Goal: Task Accomplishment & Management: Use online tool/utility

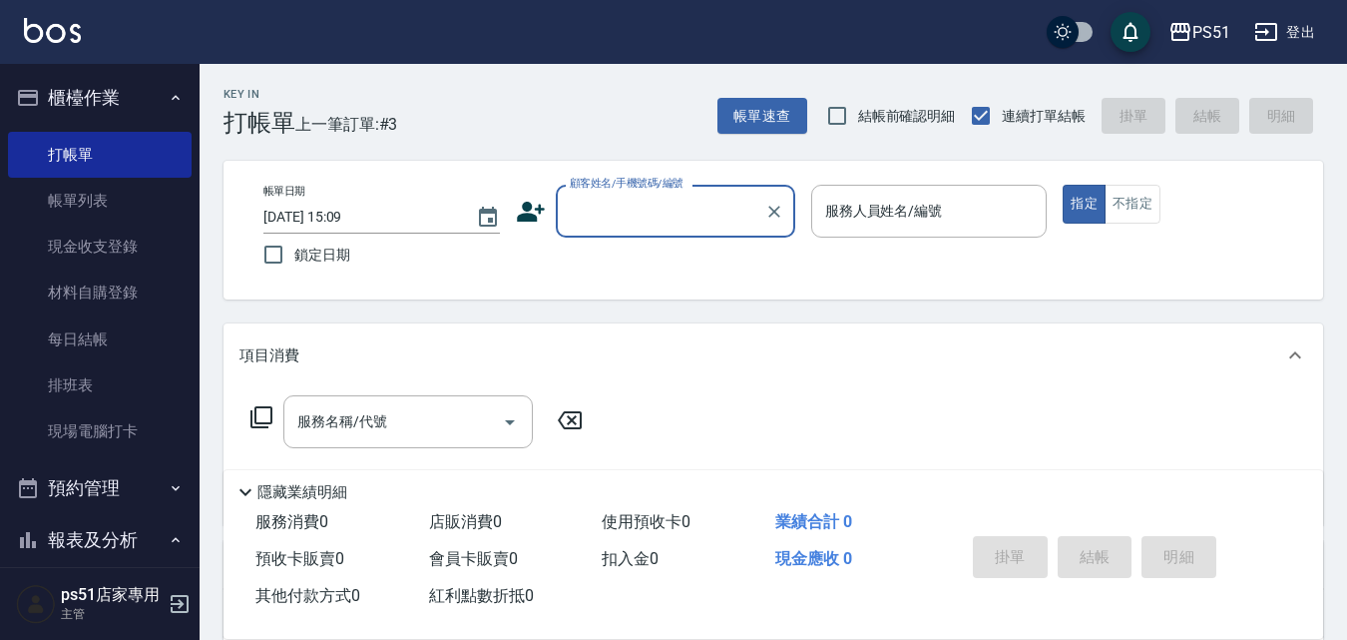
drag, startPoint x: 702, startPoint y: 212, endPoint x: 712, endPoint y: 222, distance: 14.1
click at [702, 212] on input "顧客姓名/手機號碼/編號" at bounding box center [661, 211] width 192 height 35
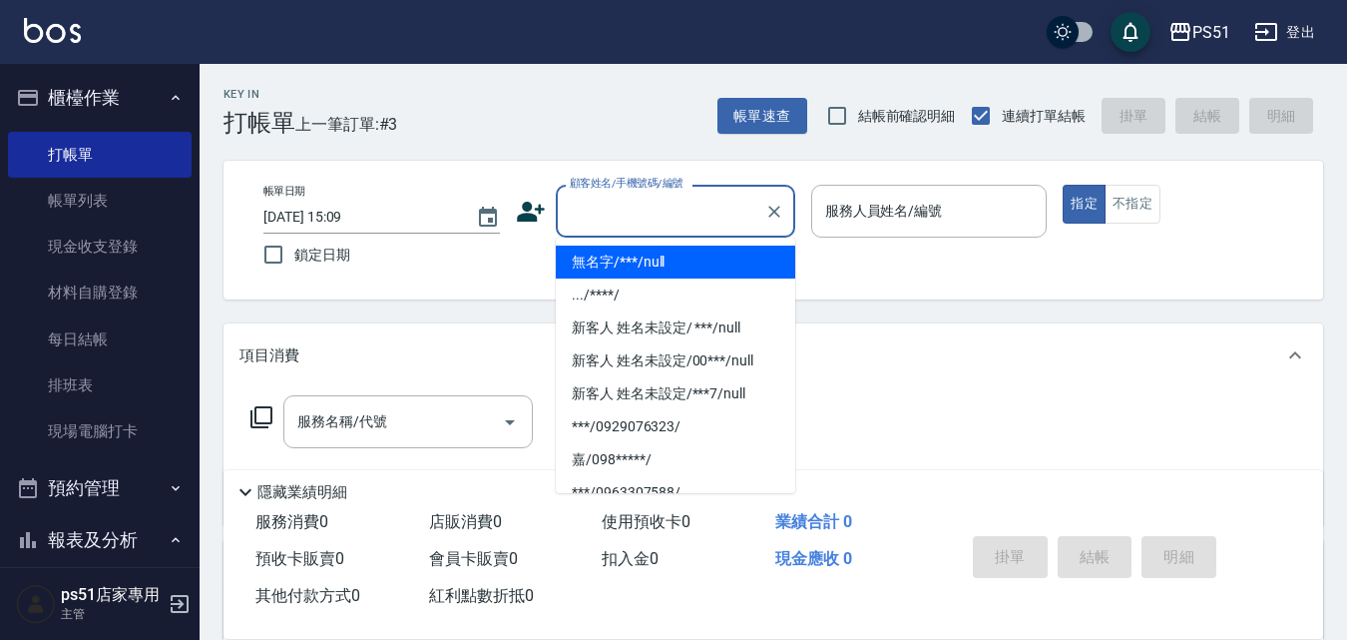
drag, startPoint x: 720, startPoint y: 263, endPoint x: 849, endPoint y: 256, distance: 129.9
click at [721, 258] on li "無名字/***/null" at bounding box center [676, 262] width 240 height 33
type input "無名字/***/null"
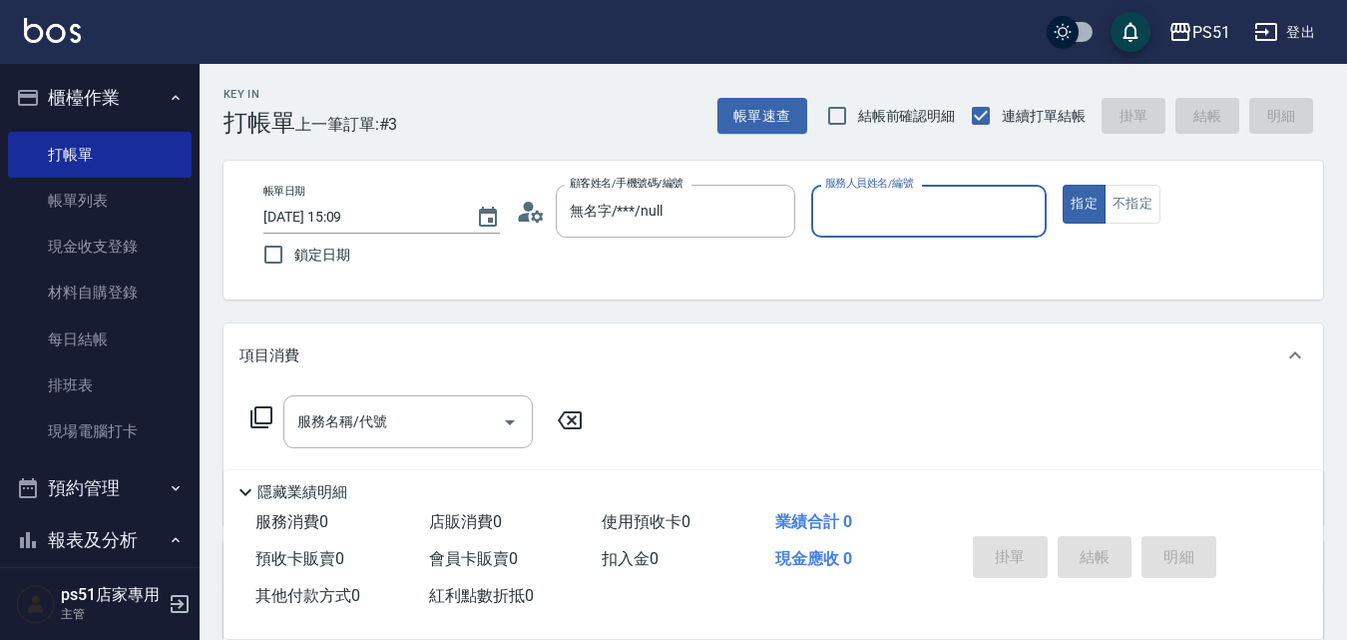
click at [875, 226] on input "服務人員姓名/編號" at bounding box center [929, 211] width 219 height 35
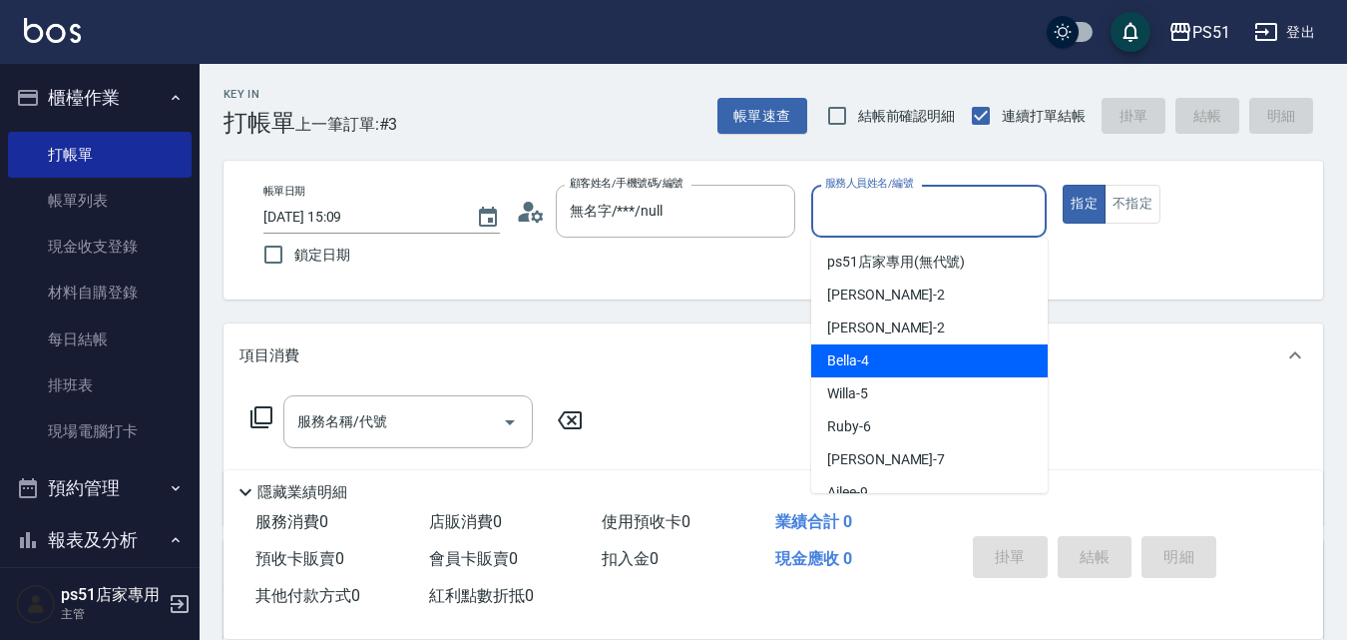
click at [869, 346] on div "Bella -4" at bounding box center [929, 360] width 237 height 33
type input "Bella-4"
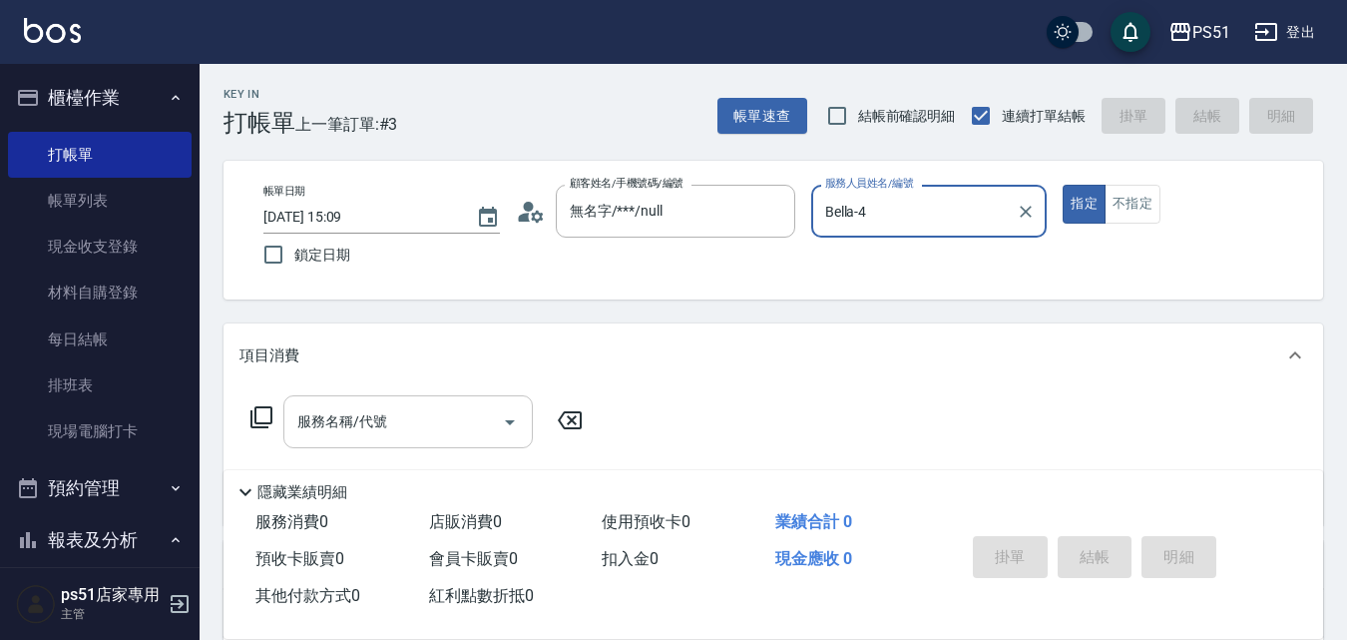
click at [438, 419] on input "服務名稱/代號" at bounding box center [393, 421] width 202 height 35
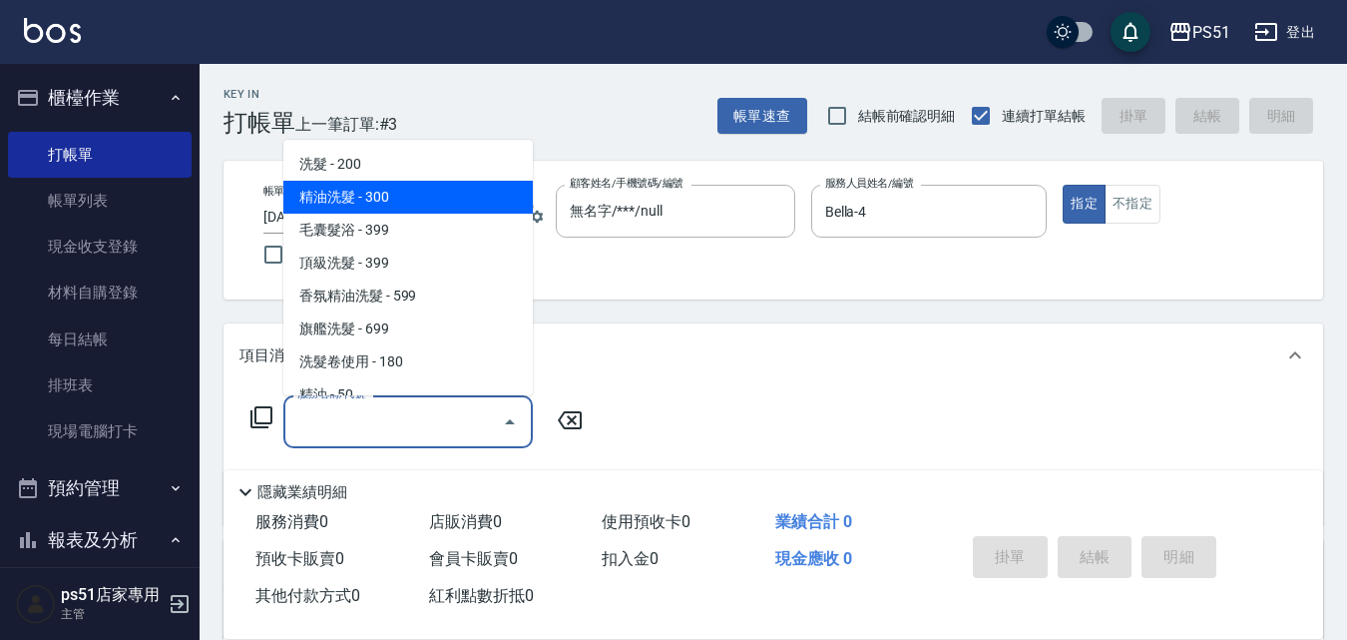
click at [408, 186] on span "精油洗髮 - 300" at bounding box center [407, 197] width 249 height 33
type input "精油洗髮(102)"
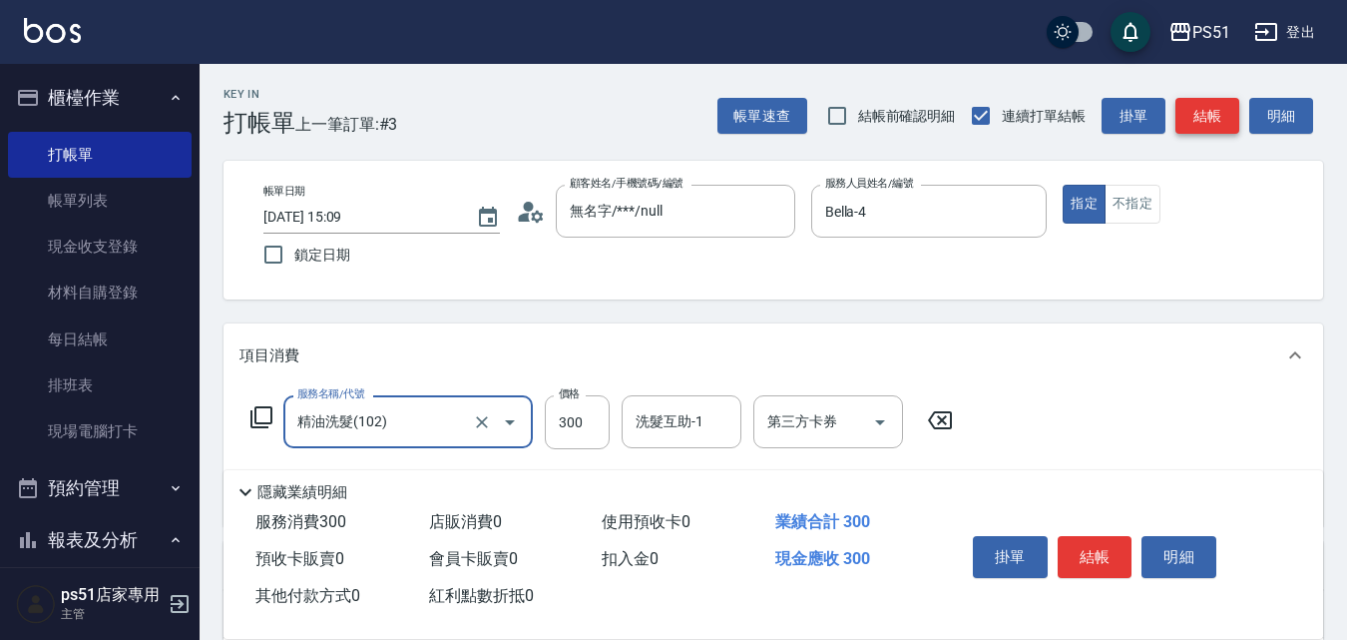
click at [1221, 117] on button "結帳" at bounding box center [1208, 116] width 64 height 37
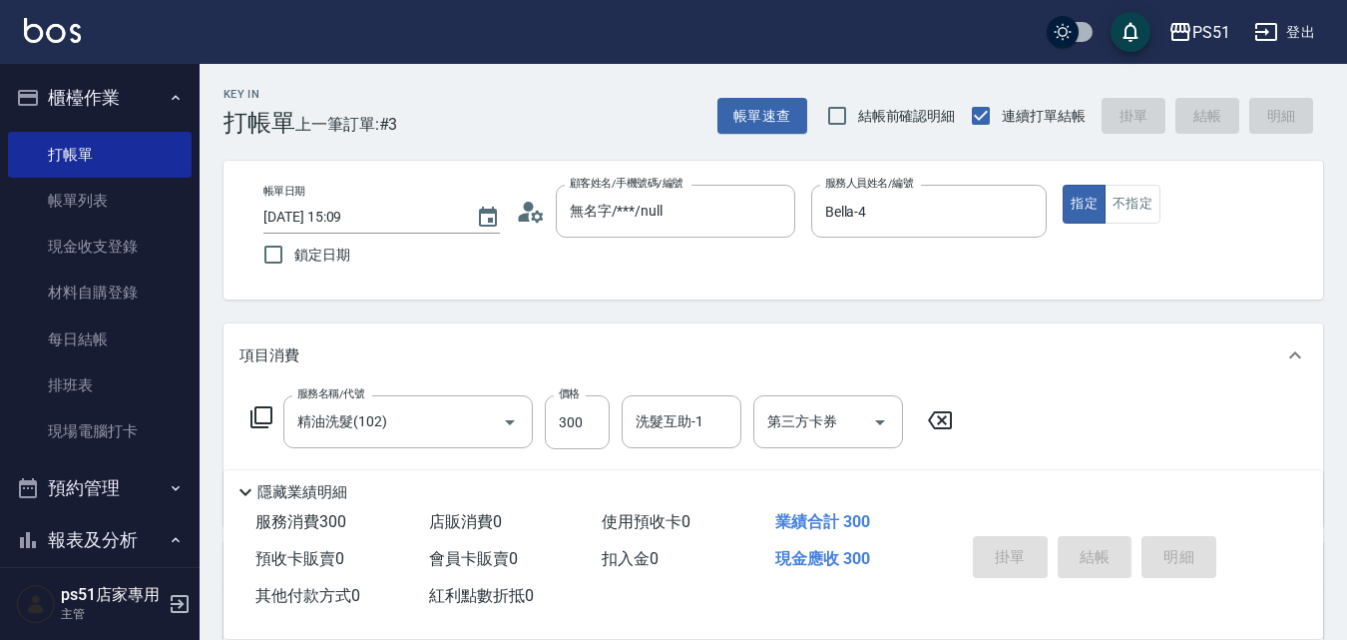
type input "[DATE] 15:24"
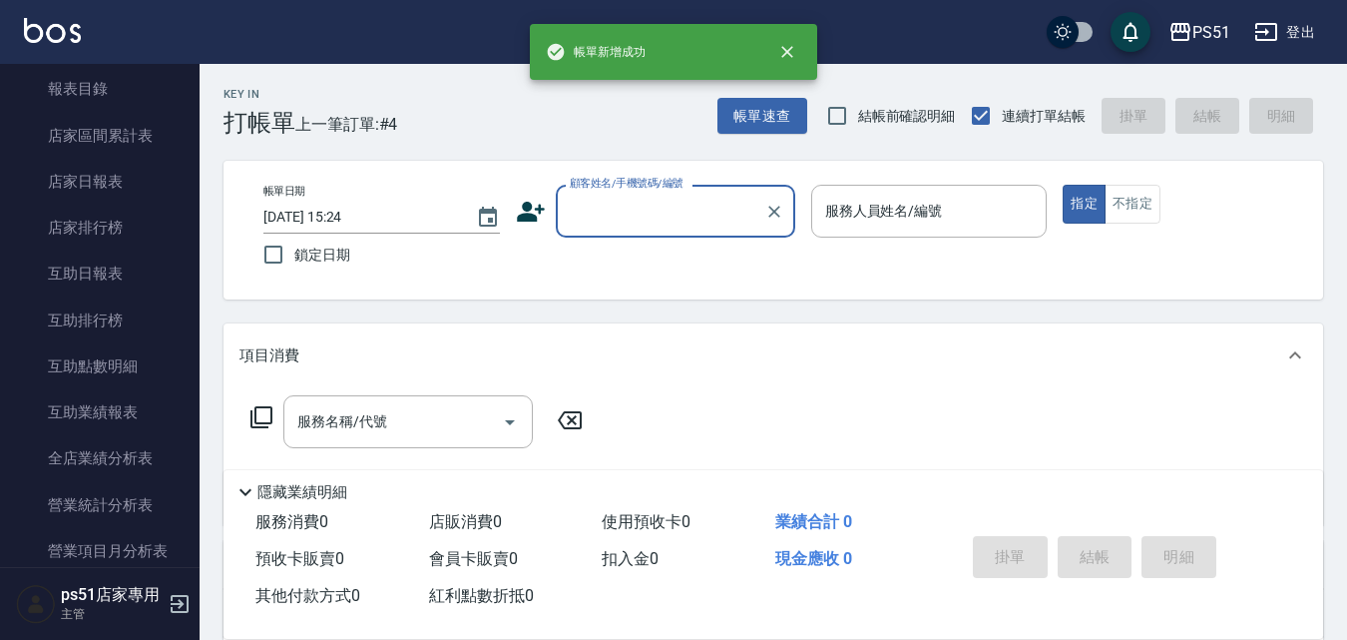
scroll to position [699, 0]
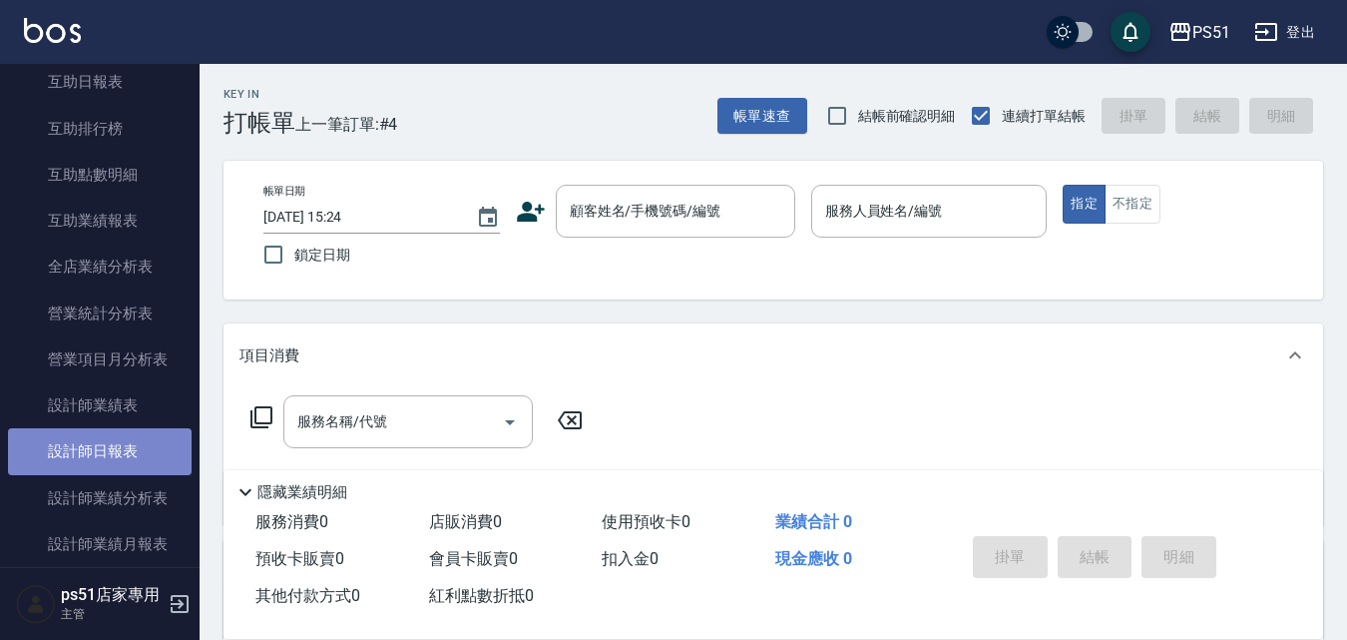
click at [123, 440] on link "設計師日報表" at bounding box center [100, 451] width 184 height 46
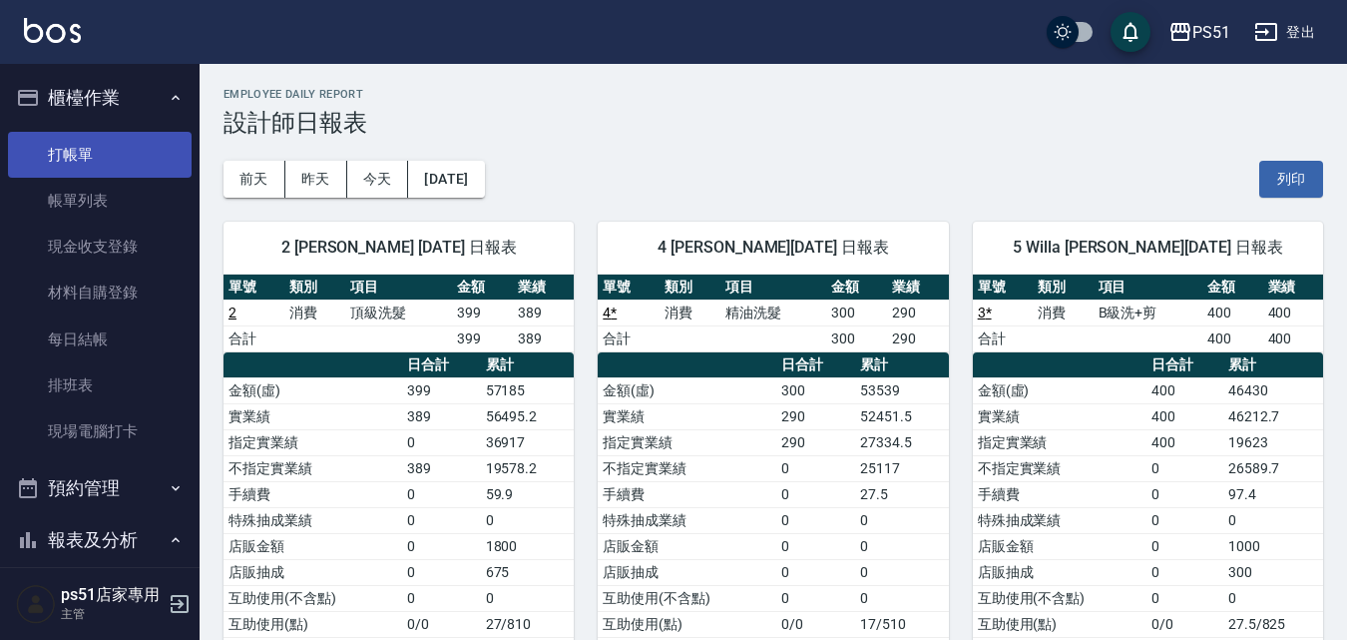
click at [79, 168] on link "打帳單" at bounding box center [100, 155] width 184 height 46
